Goal: Find specific page/section: Find specific page/section

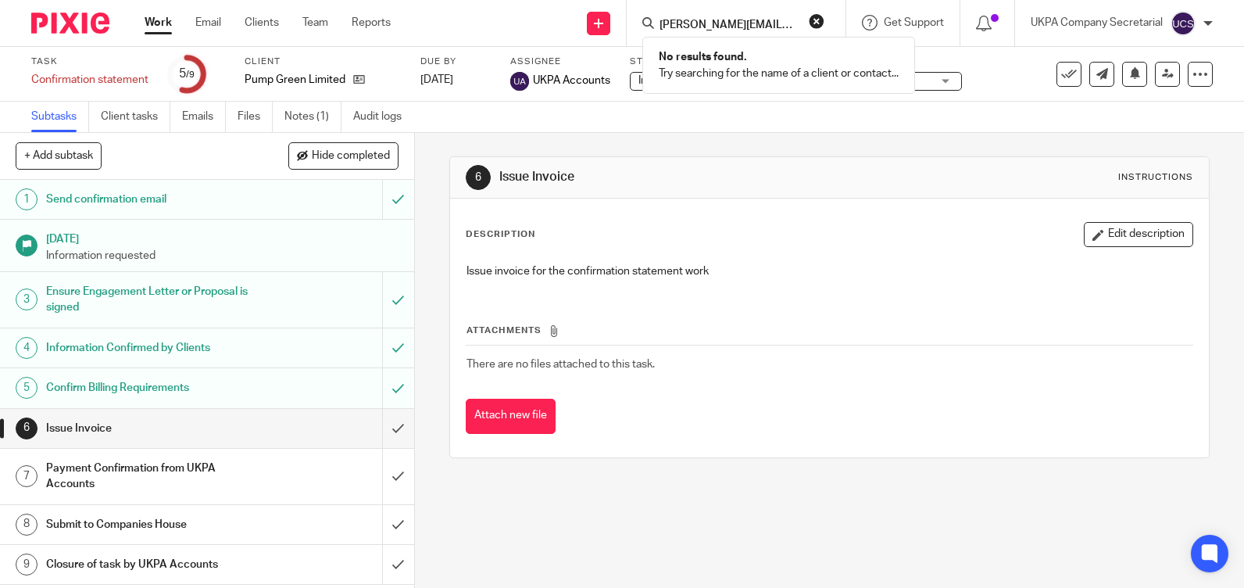
click at [815, 21] on button "reset" at bounding box center [817, 21] width 16 height 16
click at [775, 32] on input "Search" at bounding box center [728, 26] width 141 height 14
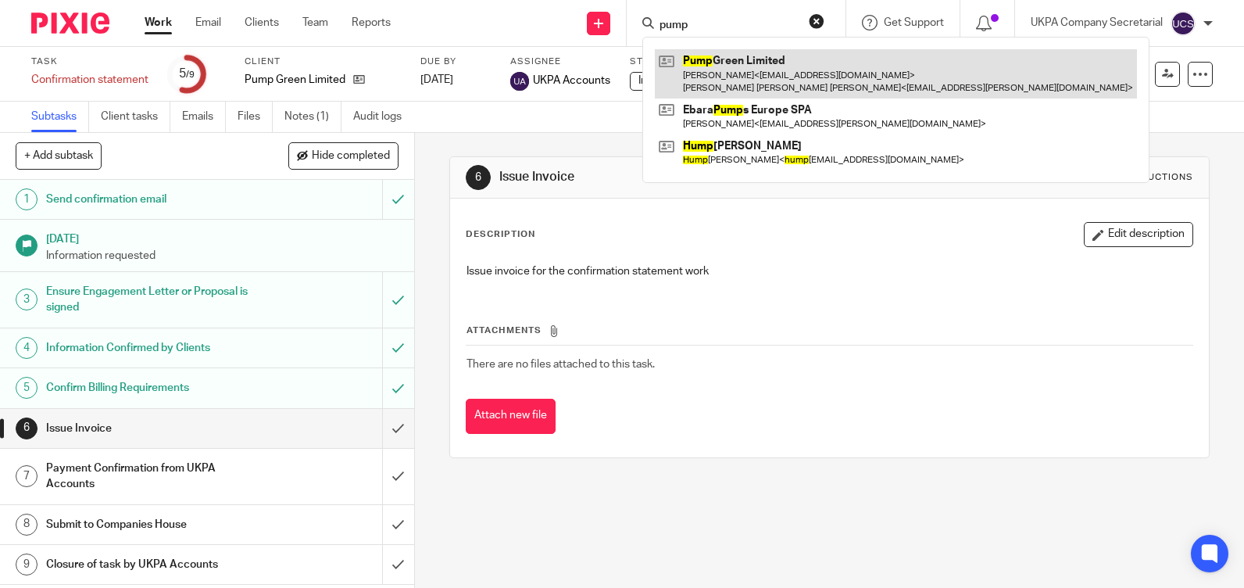
type input "pump"
click at [793, 73] on link at bounding box center [896, 73] width 482 height 48
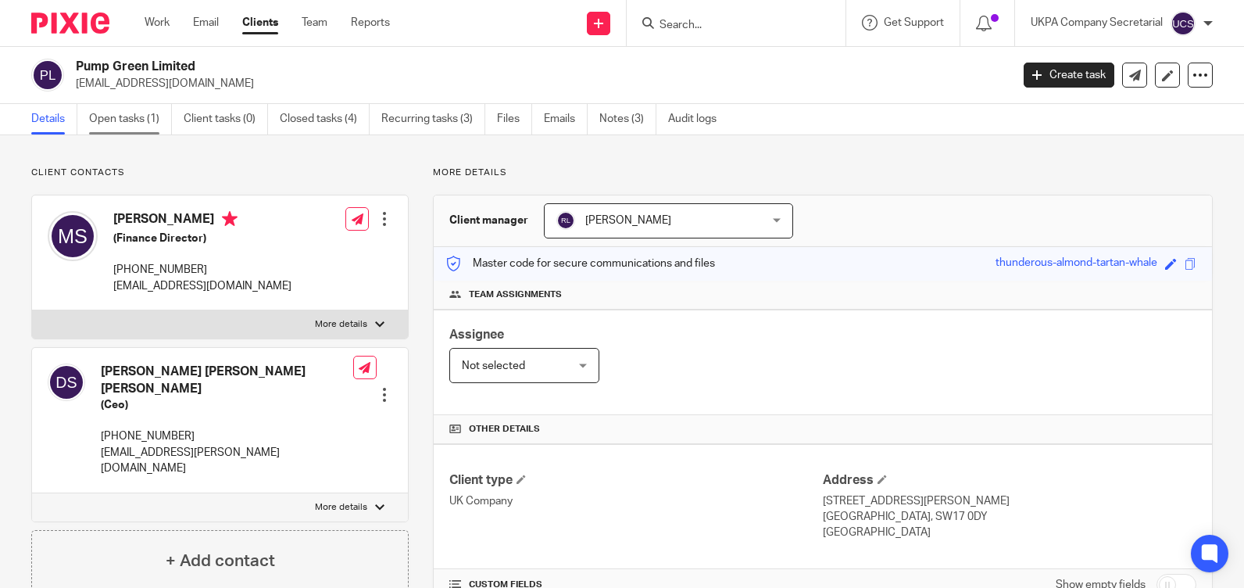
click at [135, 118] on link "Open tasks (1)" at bounding box center [130, 119] width 83 height 30
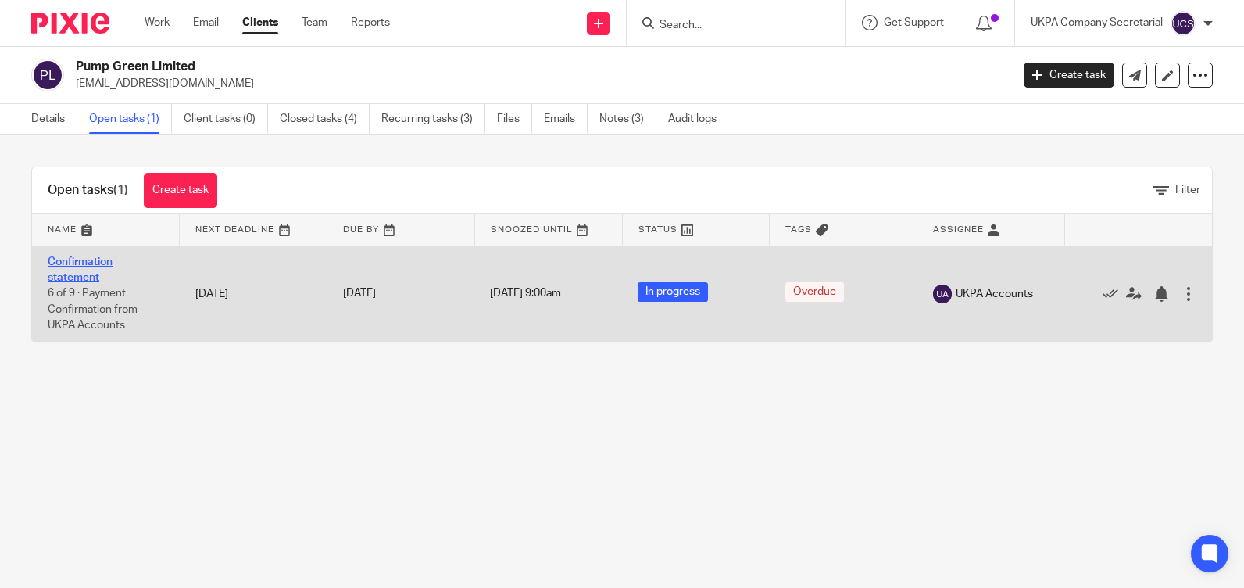
click at [89, 266] on link "Confirmation statement" at bounding box center [80, 269] width 65 height 27
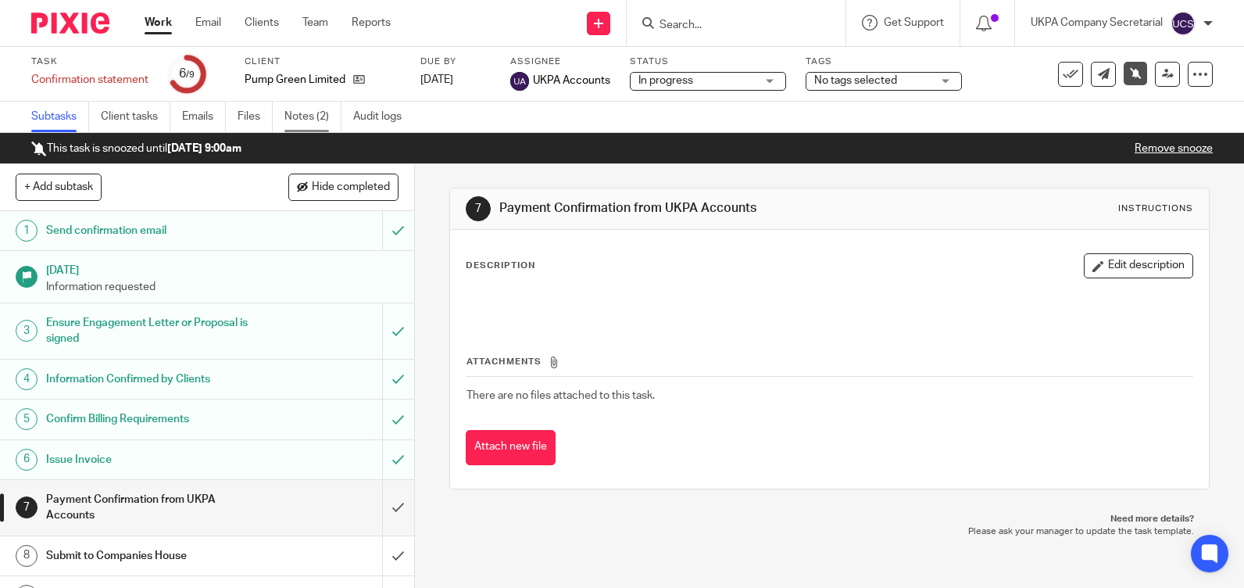
click at [308, 118] on link "Notes (2)" at bounding box center [312, 117] width 57 height 30
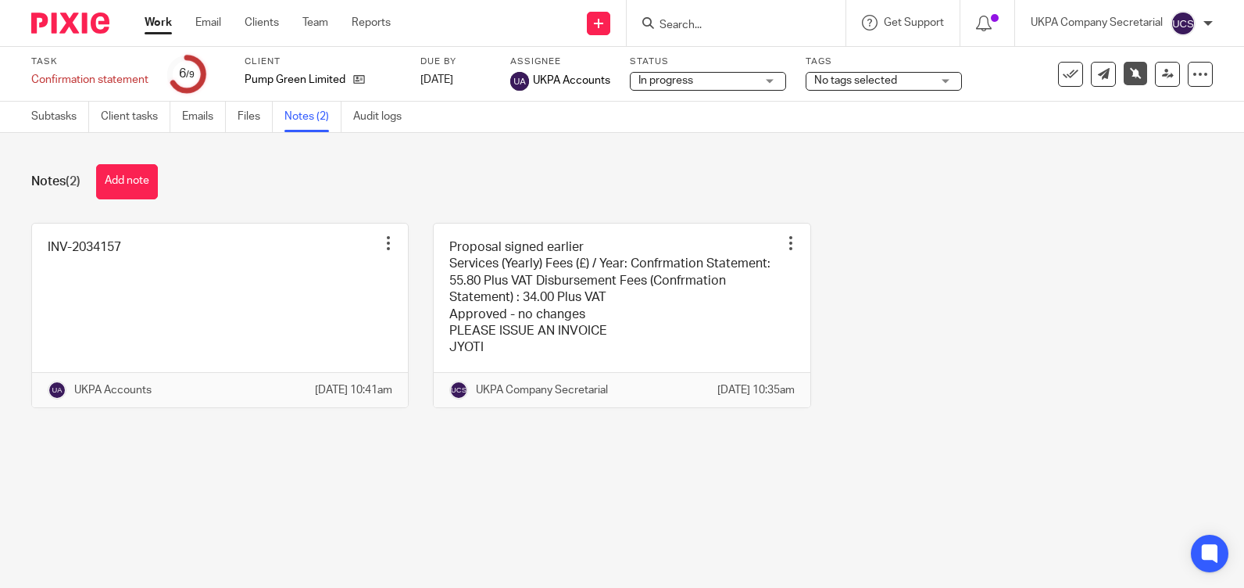
click at [700, 27] on input "Search" at bounding box center [728, 26] width 141 height 14
type input "[PERSON_NAME]"
